Goal: Task Accomplishment & Management: Manage account settings

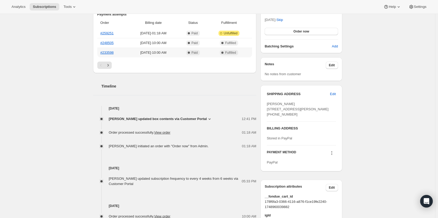
scroll to position [157, 0]
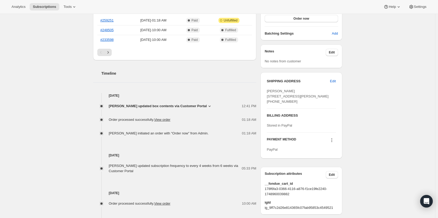
click at [144, 106] on span "Lisa Kentala updated box contents via Customer Portal" at bounding box center [158, 106] width 98 height 5
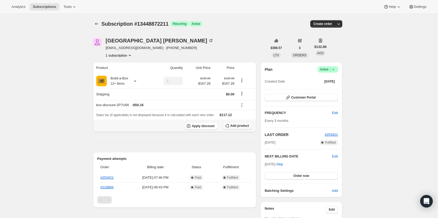
click at [243, 126] on span "Add product" at bounding box center [239, 126] width 19 height 4
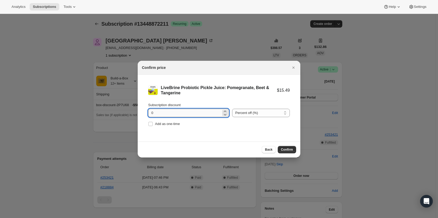
click at [170, 117] on input "0" at bounding box center [184, 113] width 73 height 8
type input "100"
click at [151, 124] on input "Add as one-time" at bounding box center [150, 124] width 4 height 4
checkbox input "true"
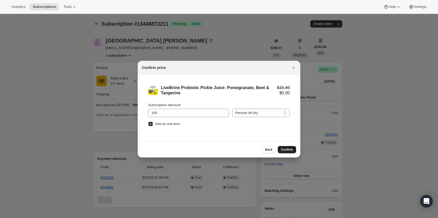
click at [288, 150] on span "Confirm" at bounding box center [287, 150] width 12 height 4
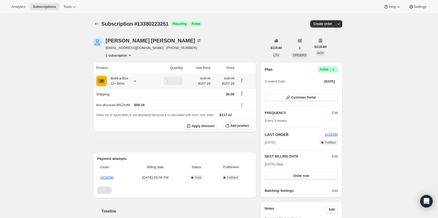
click at [136, 82] on icon at bounding box center [134, 80] width 5 height 5
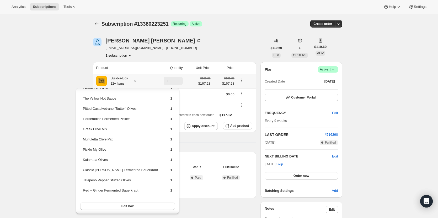
scroll to position [20, 0]
click at [110, 207] on button "Edit box" at bounding box center [127, 205] width 95 height 7
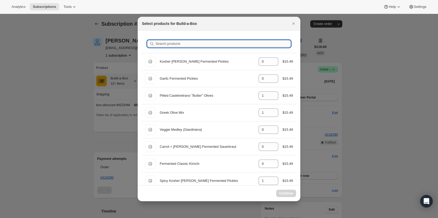
click at [180, 42] on input "Search products" at bounding box center [222, 43] width 135 height 7
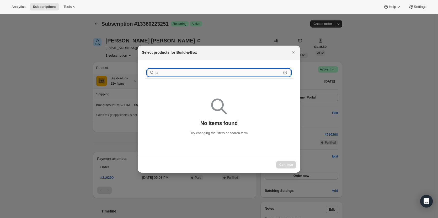
type input "jal"
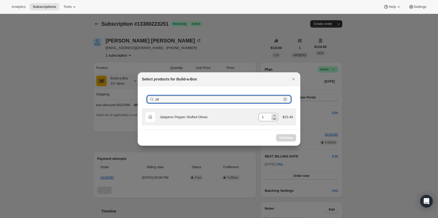
select select "gid://shopify/ProductVariant/49973439299859"
type input "jal"
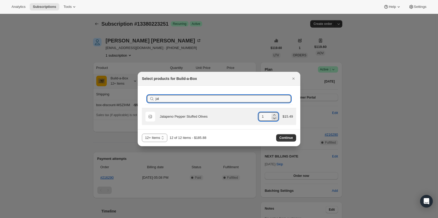
click at [276, 119] on icon ":re8:" at bounding box center [273, 118] width 5 height 5
type input "0"
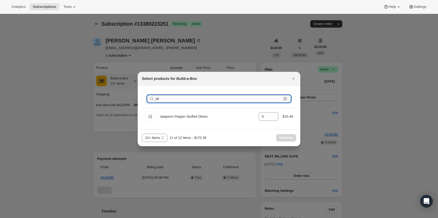
click at [179, 100] on input "jal" at bounding box center [218, 98] width 126 height 7
type input "j"
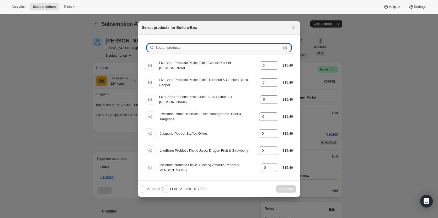
type input "1"
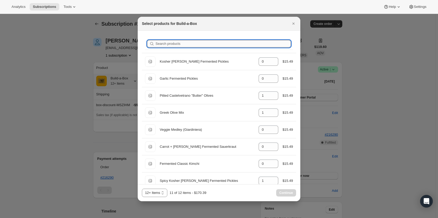
type input "c"
type input "0"
type input "1"
type input "0"
type input "1"
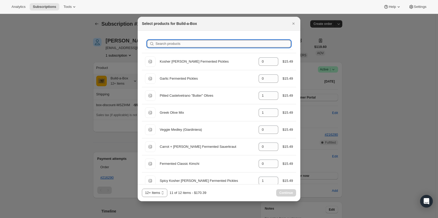
type input "0"
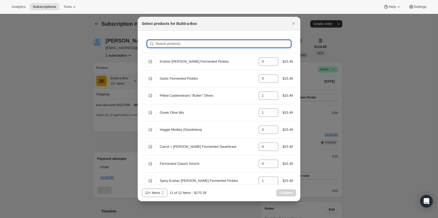
type input "1"
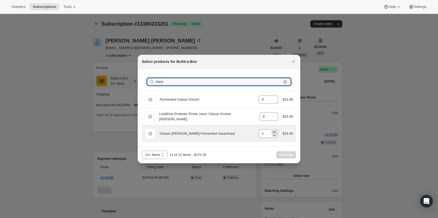
type input "class"
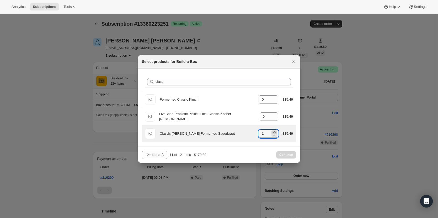
click at [275, 131] on icon ":re8:" at bounding box center [273, 131] width 5 height 5
type input "2"
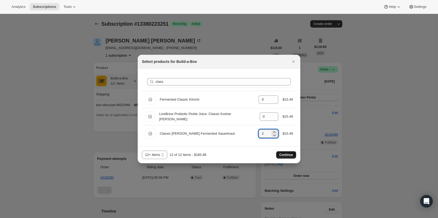
click at [286, 155] on span "Continue" at bounding box center [286, 155] width 14 height 4
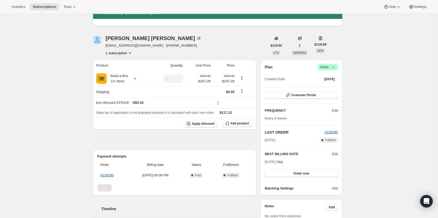
scroll to position [26, 0]
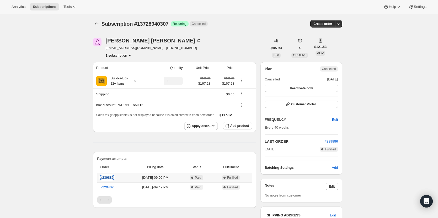
click at [109, 176] on link "#239886" at bounding box center [106, 178] width 13 height 4
